Goal: Task Accomplishment & Management: Use online tool/utility

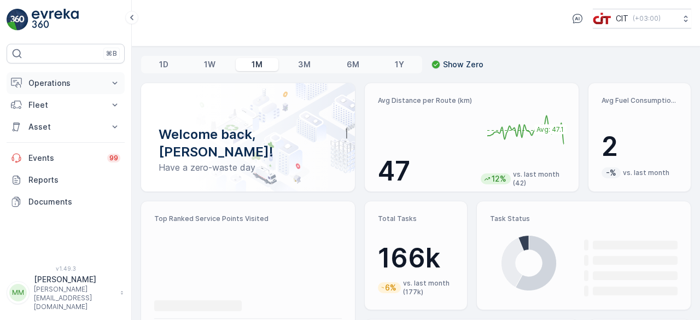
click at [106, 83] on button "Operations" at bounding box center [66, 83] width 118 height 22
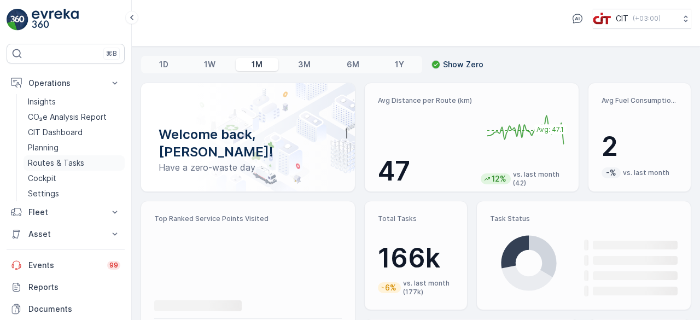
click at [84, 160] on link "Routes & Tasks" at bounding box center [74, 162] width 101 height 15
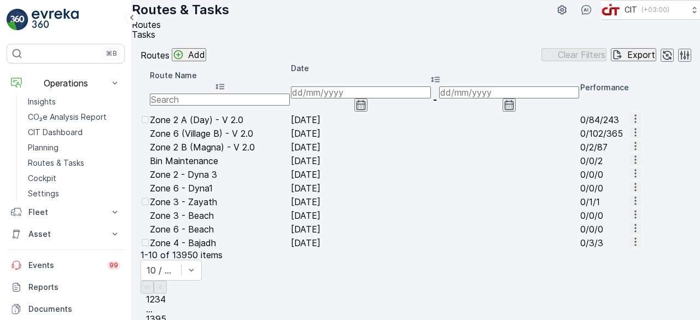
click at [515, 110] on icon "button" at bounding box center [509, 105] width 11 height 11
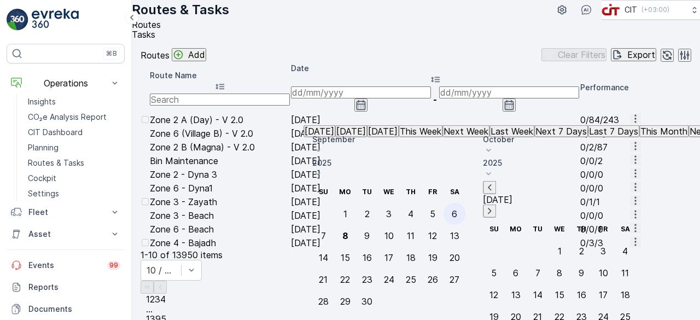
click at [457, 209] on div "6" at bounding box center [454, 214] width 5 height 10
type input "[DATE]"
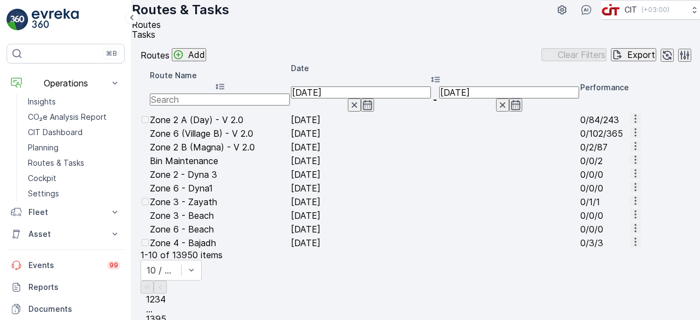
click at [269, 106] on input "text" at bounding box center [220, 100] width 140 height 12
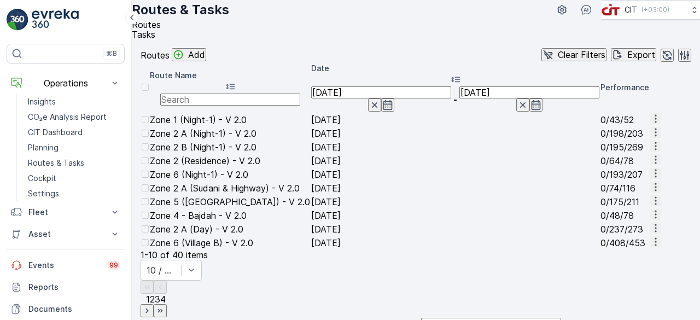
click at [270, 106] on input "text" at bounding box center [230, 100] width 140 height 12
type input "Zone 3"
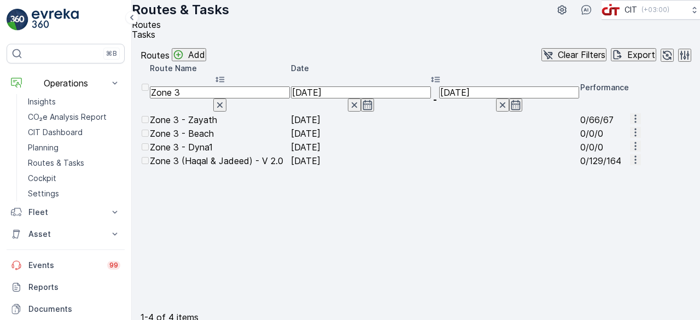
click at [508, 110] on icon "button" at bounding box center [502, 105] width 11 height 11
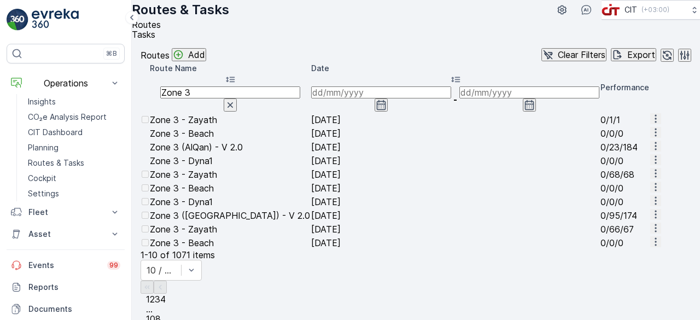
click at [534, 110] on icon "button" at bounding box center [529, 105] width 11 height 11
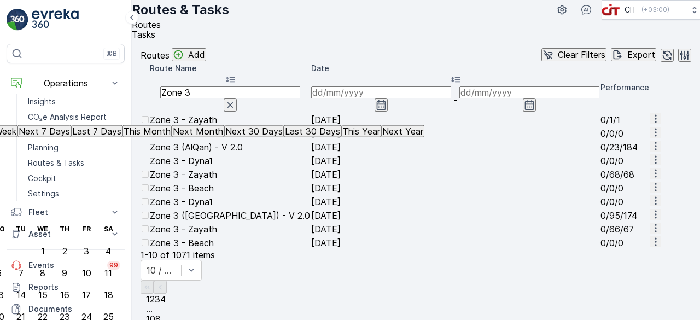
type input "[DATE]"
click at [263, 98] on input "Zone 3" at bounding box center [230, 92] width 140 height 12
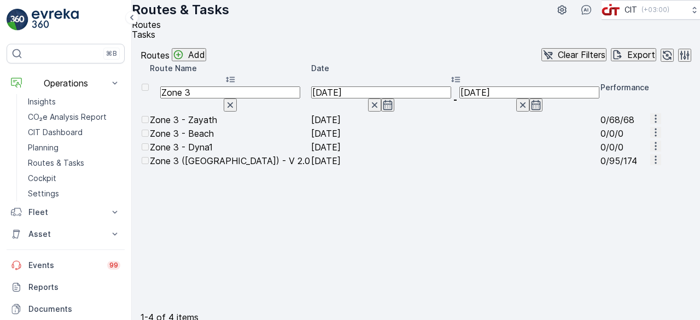
click at [523, 110] on icon "button" at bounding box center [522, 105] width 11 height 11
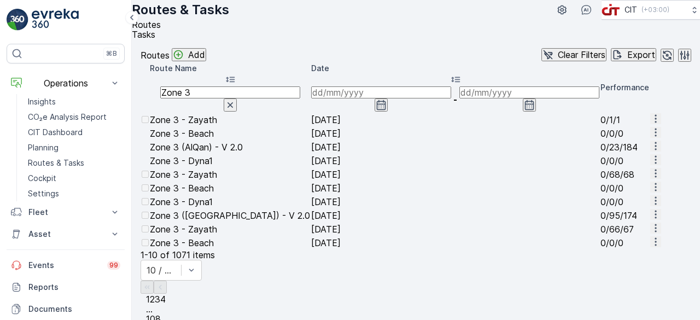
click at [530, 110] on icon "button" at bounding box center [529, 105] width 11 height 11
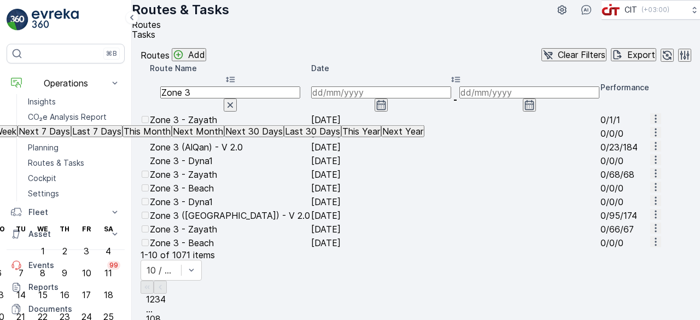
type input "[DATE]"
